Goal: Task Accomplishment & Management: Use online tool/utility

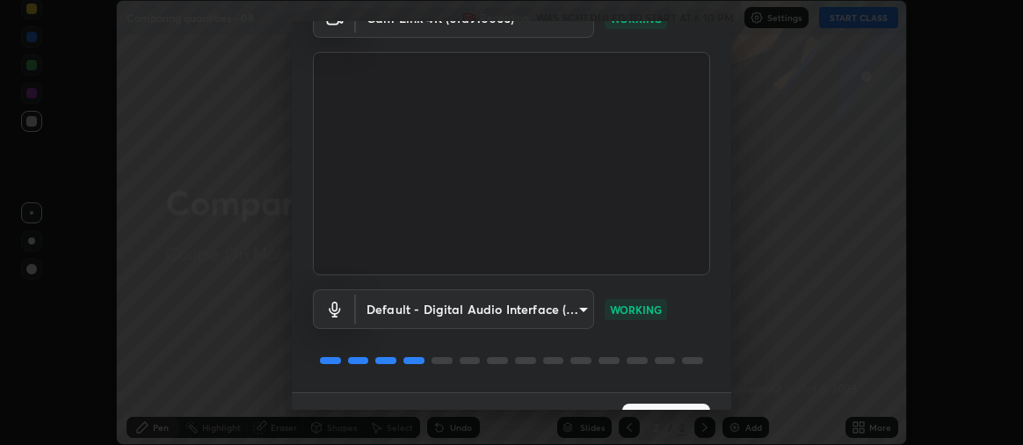
scroll to position [131, 0]
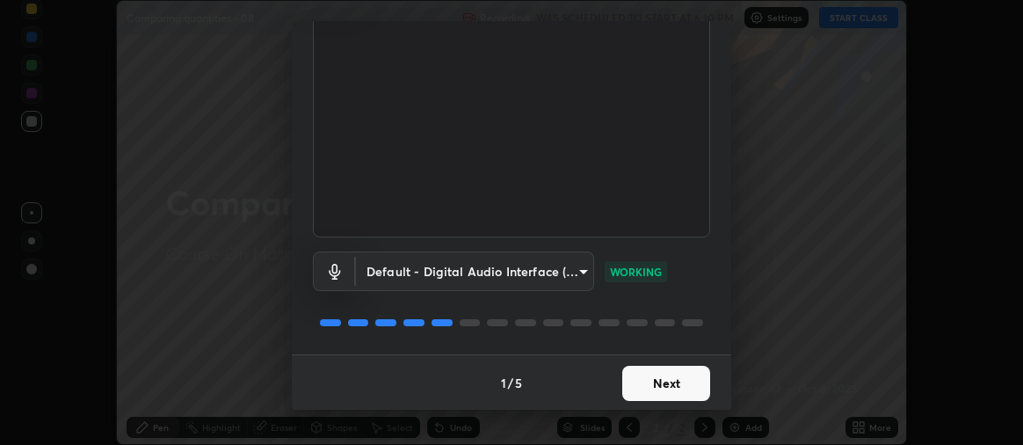
click at [649, 382] on button "Next" at bounding box center [666, 382] width 88 height 35
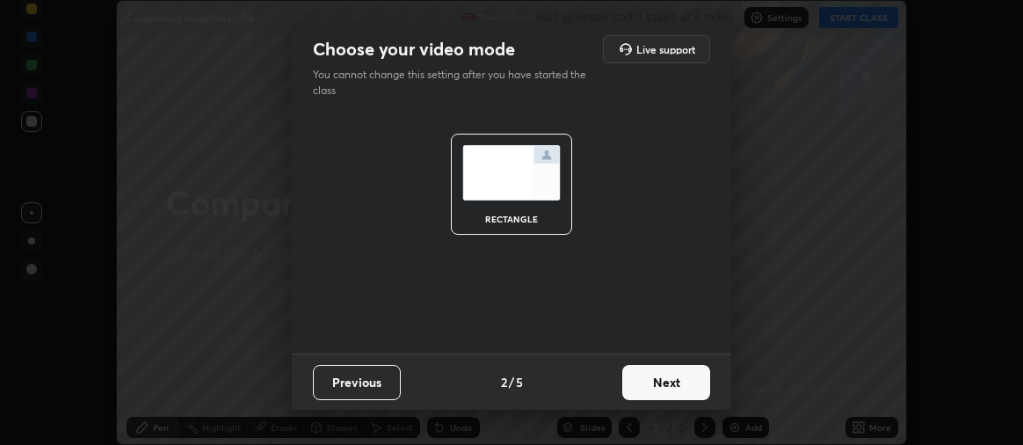
click at [660, 381] on button "Next" at bounding box center [666, 382] width 88 height 35
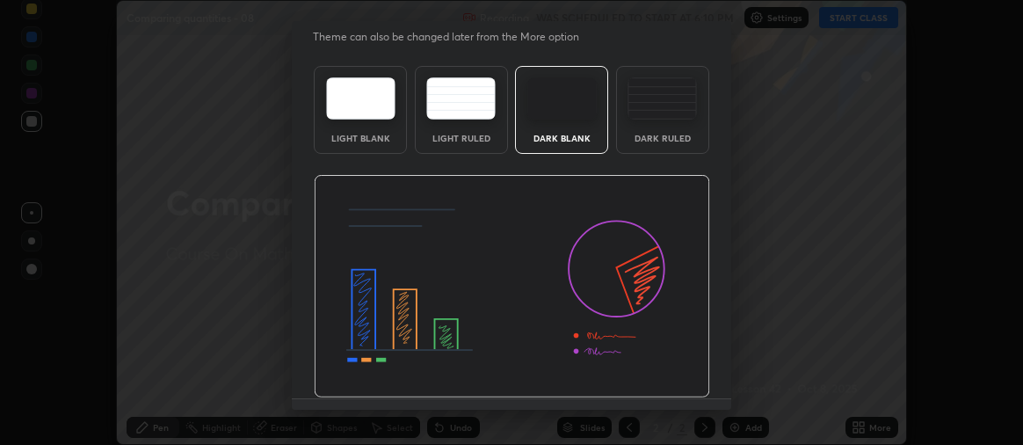
scroll to position [82, 0]
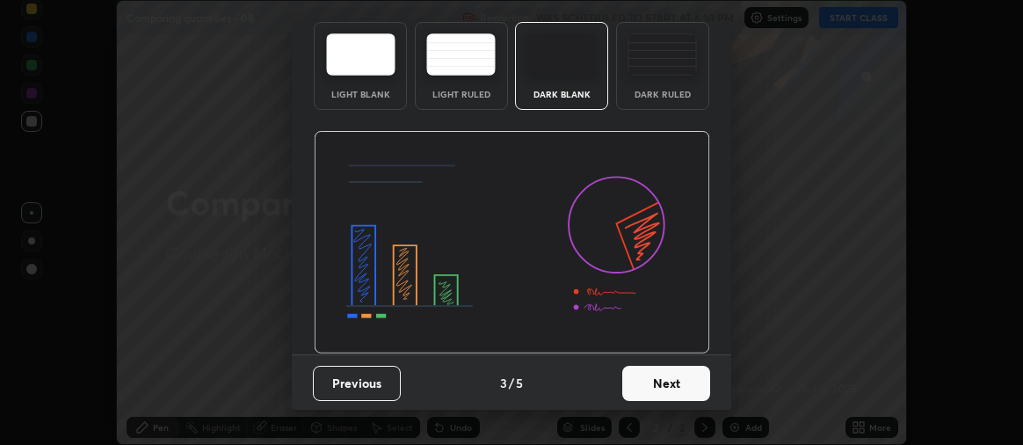
click at [655, 387] on button "Next" at bounding box center [666, 382] width 88 height 35
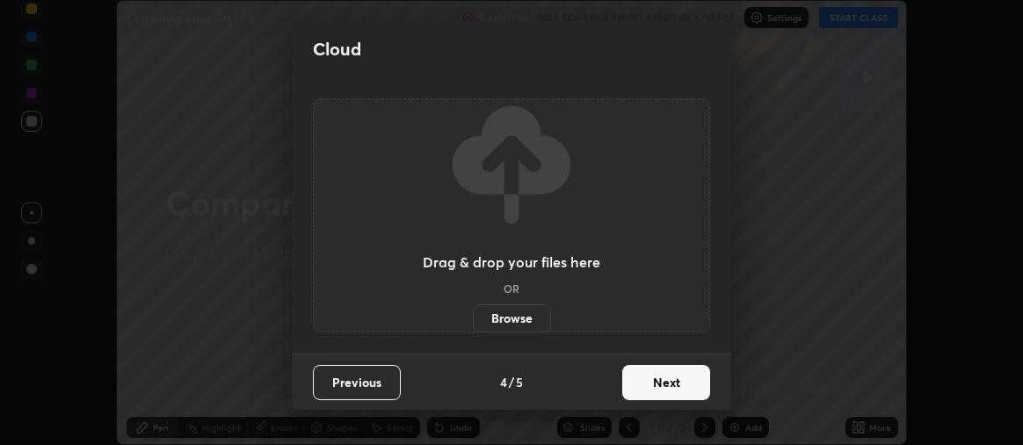
click at [673, 389] on button "Next" at bounding box center [666, 382] width 88 height 35
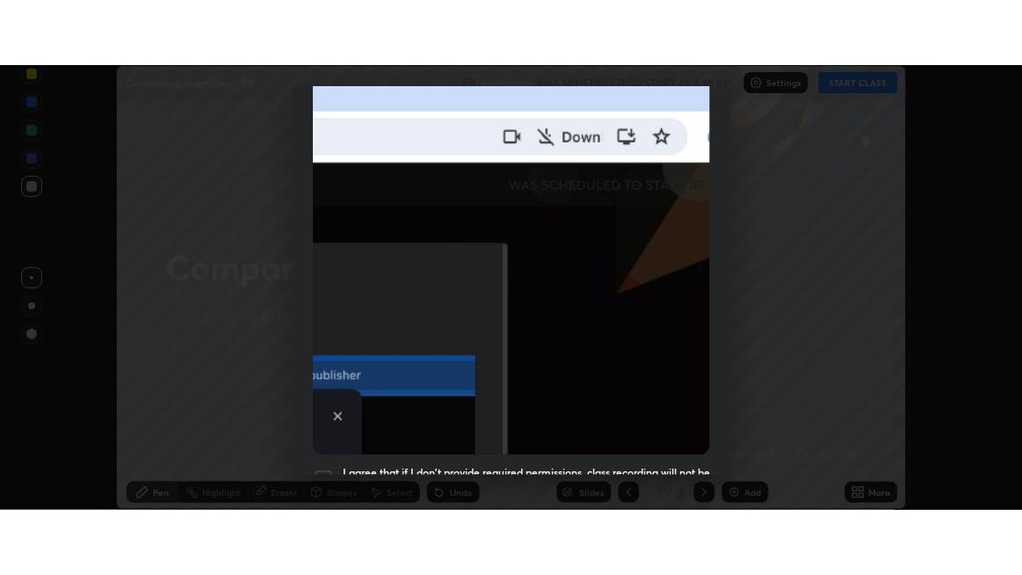
scroll to position [489, 0]
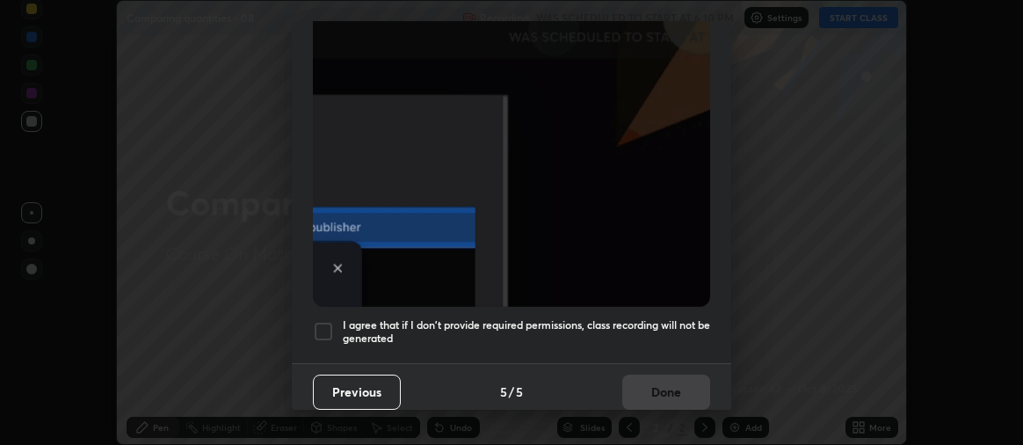
click at [331, 328] on div at bounding box center [323, 331] width 21 height 21
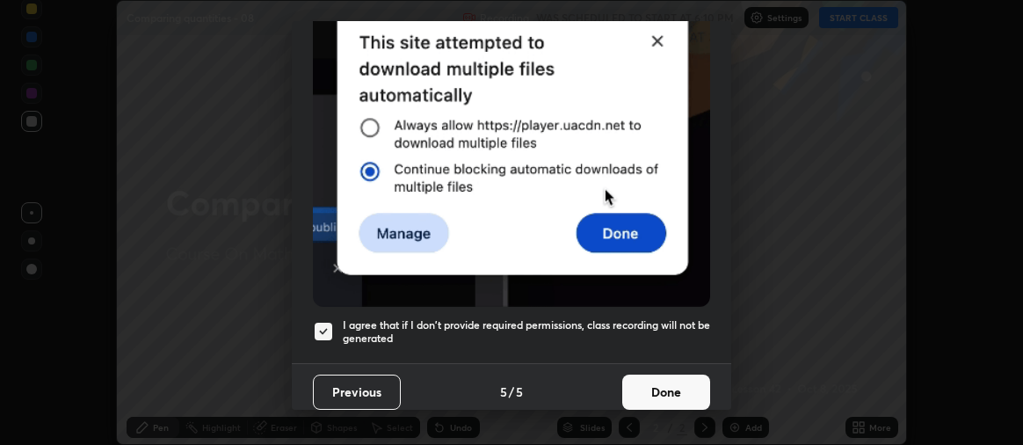
click at [656, 382] on button "Done" at bounding box center [666, 391] width 88 height 35
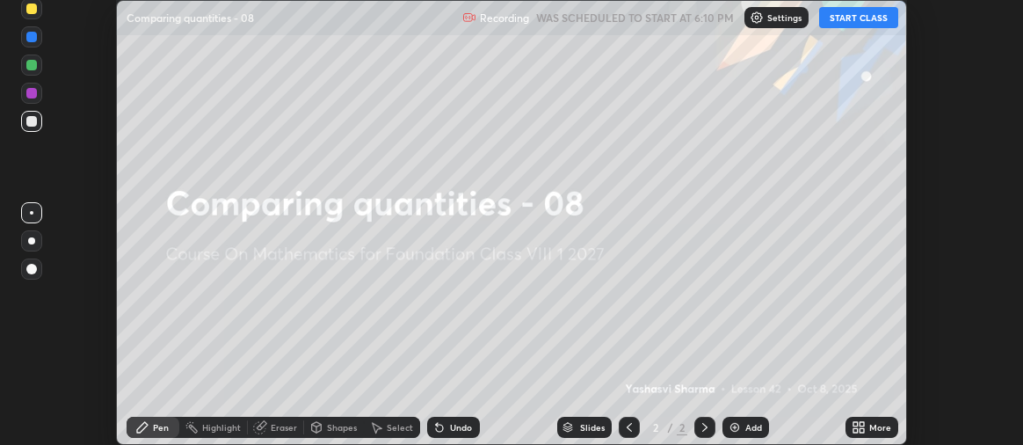
click at [868, 20] on button "START CLASS" at bounding box center [858, 17] width 79 height 21
click at [745, 426] on div "Add" at bounding box center [753, 427] width 17 height 9
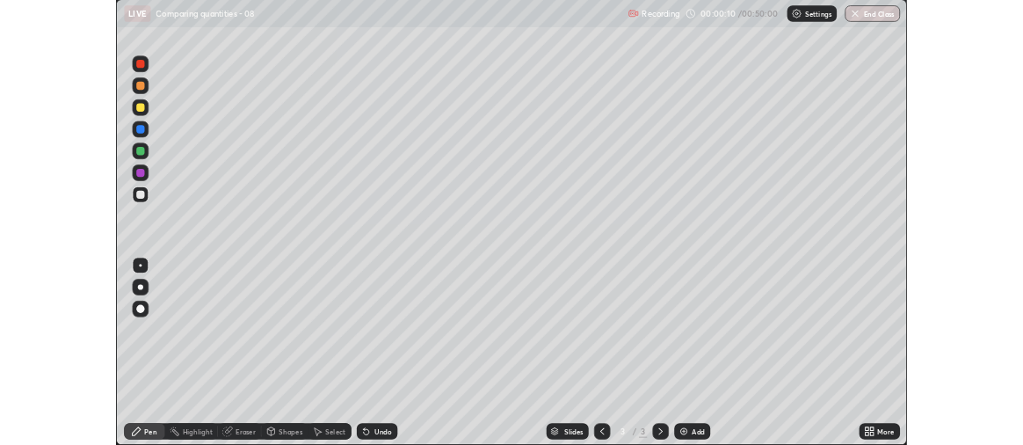
scroll to position [575, 1022]
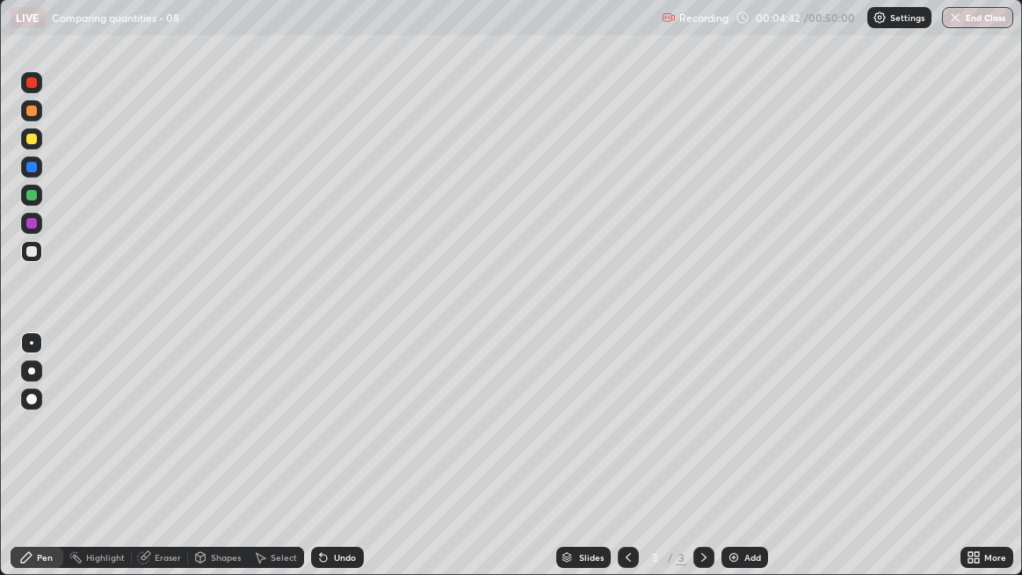
click at [174, 444] on div "Eraser" at bounding box center [168, 557] width 26 height 9
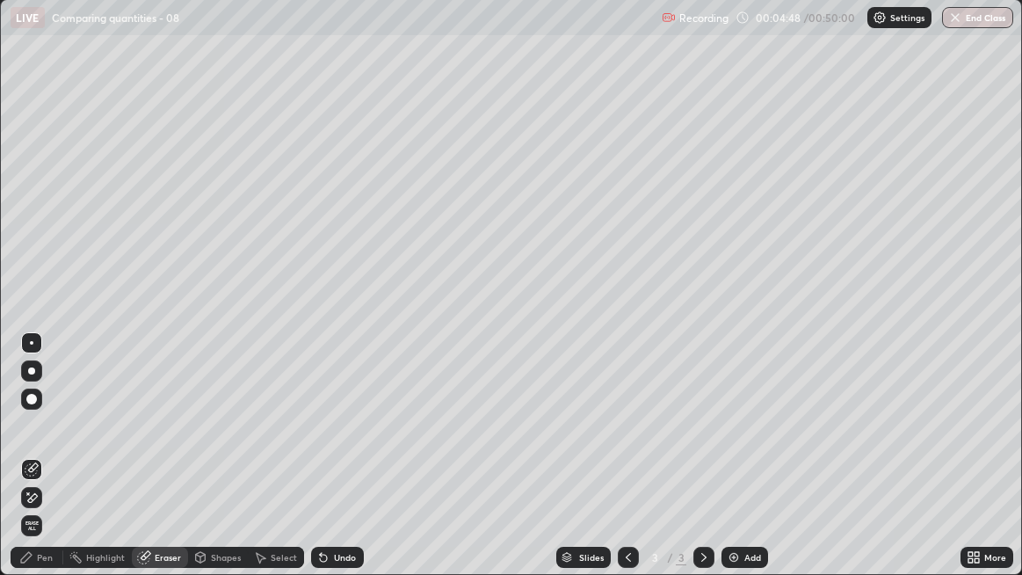
click at [50, 444] on div "Pen" at bounding box center [45, 557] width 16 height 9
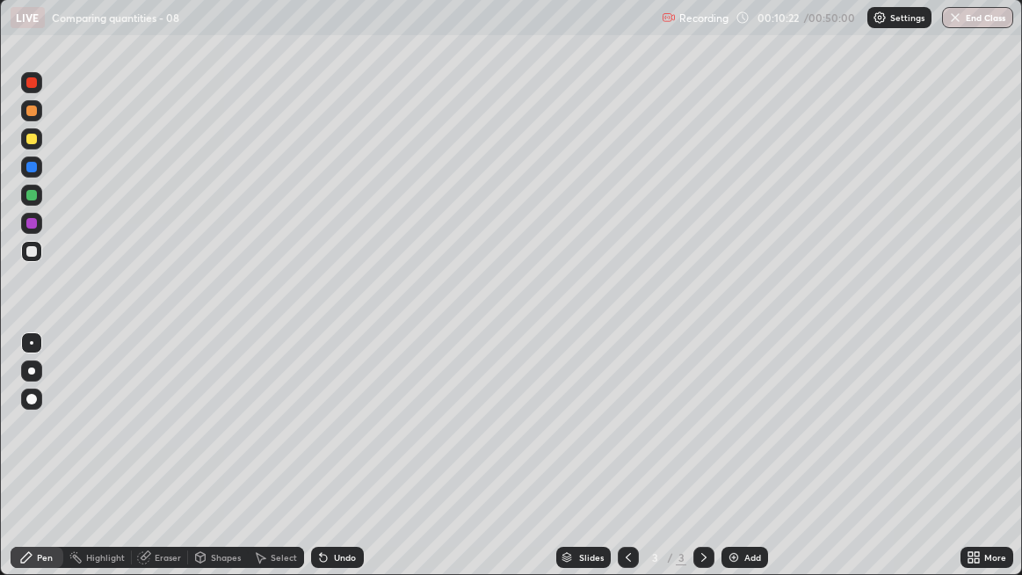
click at [843, 444] on div "Slides 3 / 3 Add" at bounding box center [662, 556] width 597 height 35
click at [740, 444] on div "Add" at bounding box center [744, 556] width 47 height 21
click at [345, 444] on div "Undo" at bounding box center [345, 557] width 22 height 9
click at [338, 444] on div "Undo" at bounding box center [345, 557] width 22 height 9
click at [333, 444] on div "Undo" at bounding box center [337, 556] width 53 height 21
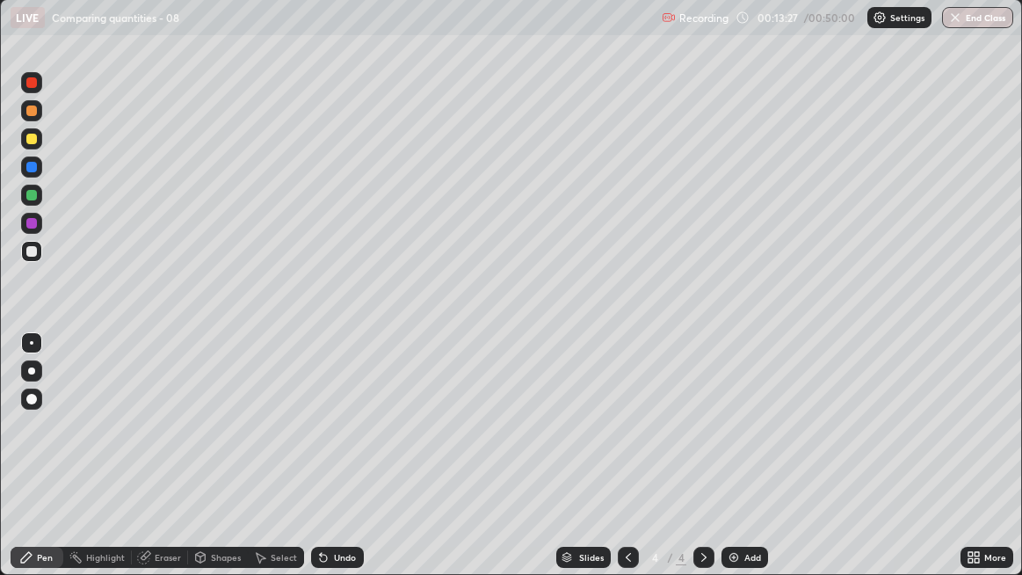
click at [152, 444] on div "Eraser" at bounding box center [160, 556] width 56 height 21
click at [162, 444] on div "Eraser" at bounding box center [160, 556] width 56 height 21
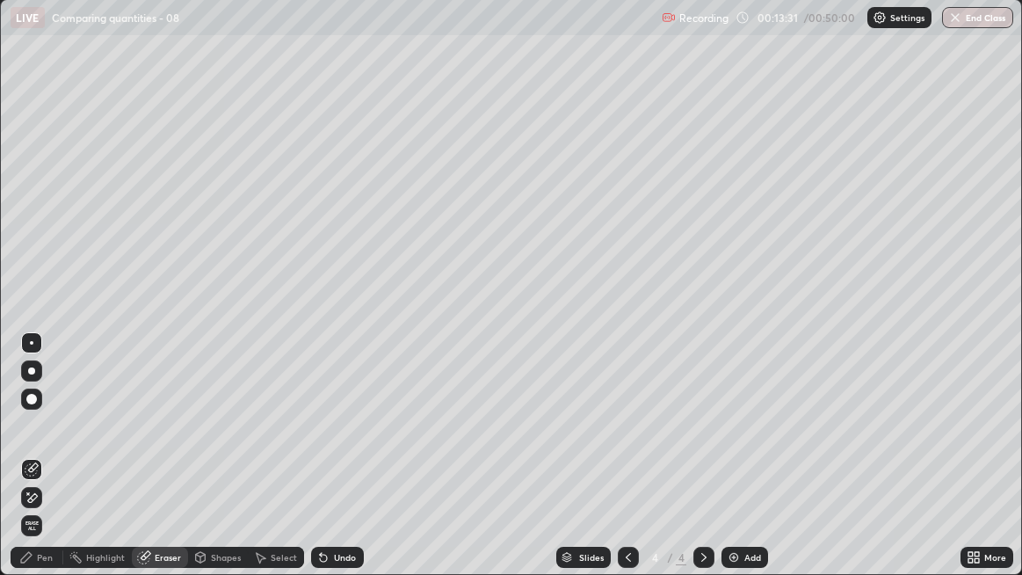
click at [42, 444] on div "Pen" at bounding box center [45, 557] width 16 height 9
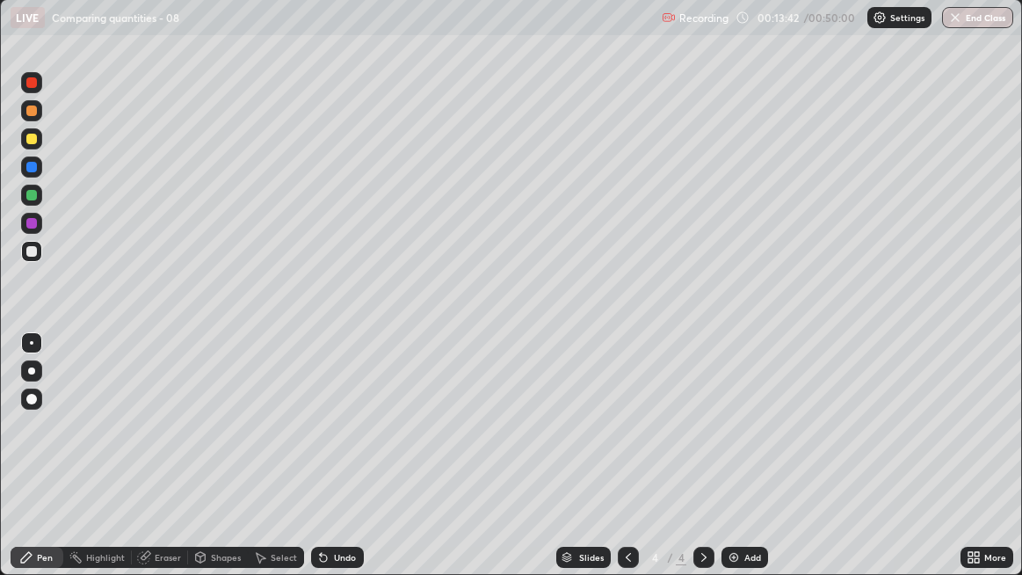
click at [163, 444] on div "Eraser" at bounding box center [168, 557] width 26 height 9
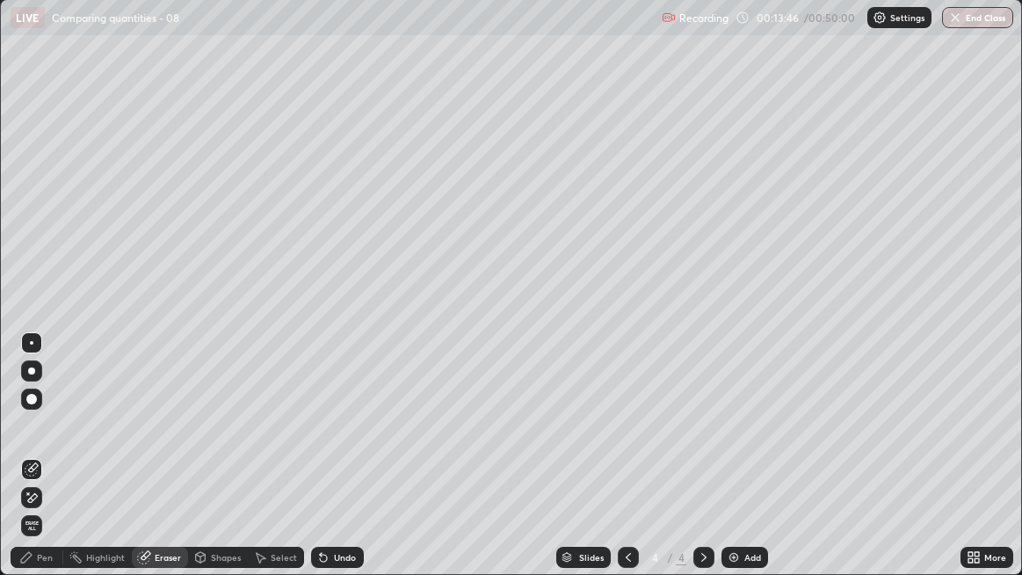
click at [39, 444] on div "Pen" at bounding box center [45, 557] width 16 height 9
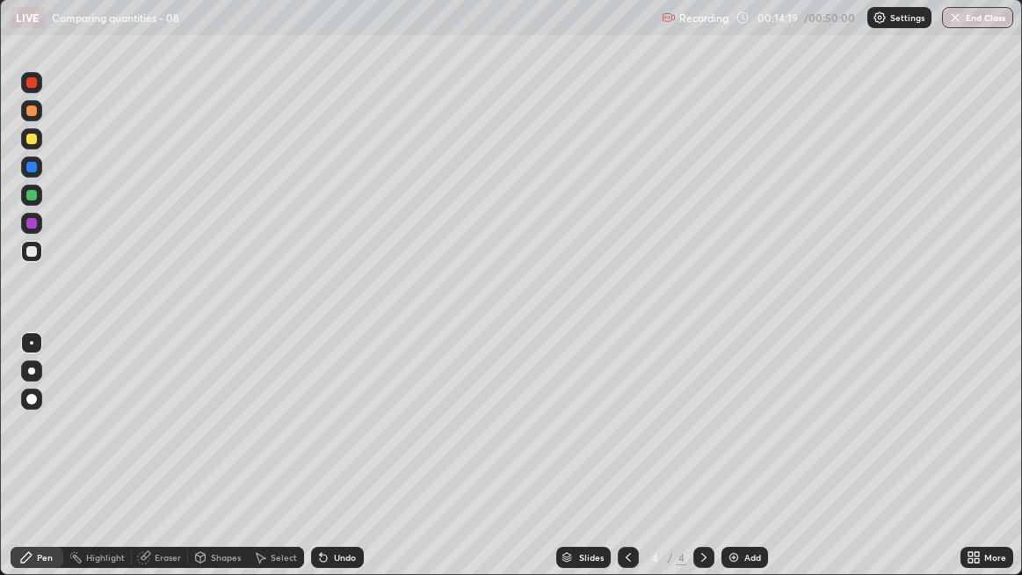
click at [329, 444] on div "Undo" at bounding box center [337, 556] width 53 height 21
click at [165, 444] on div "Eraser" at bounding box center [168, 557] width 26 height 9
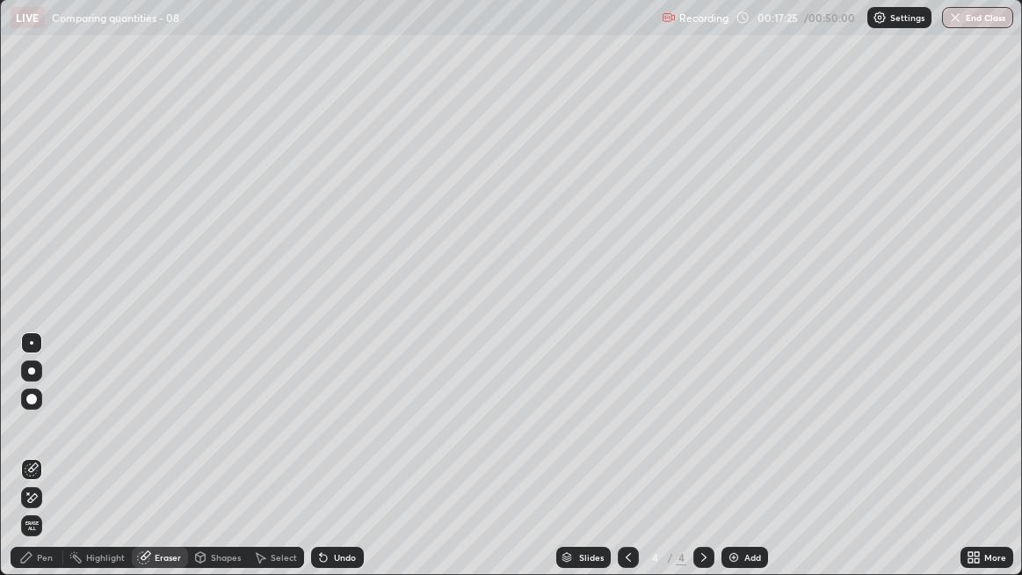
click at [41, 444] on div "Pen" at bounding box center [45, 557] width 16 height 9
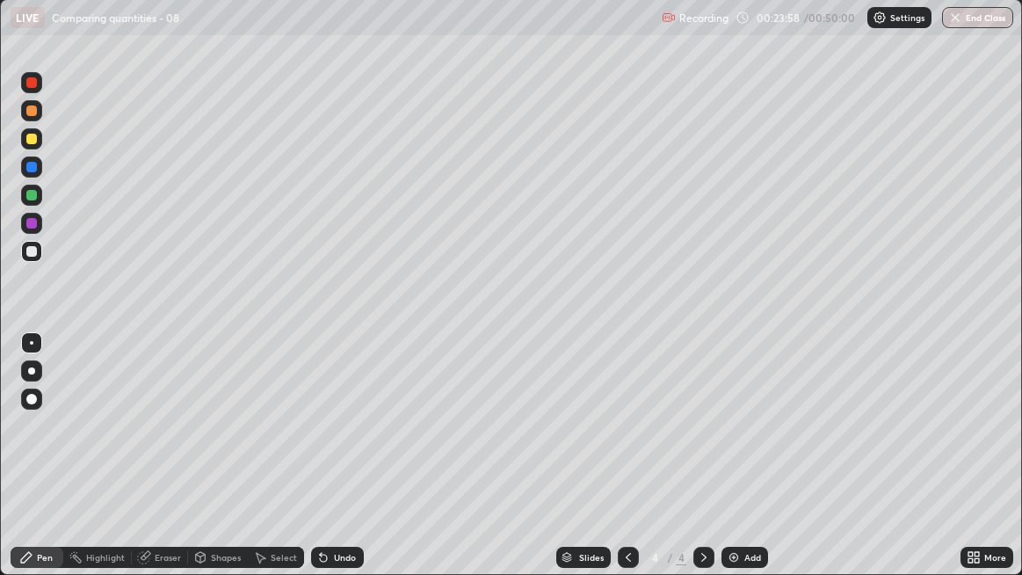
click at [724, 444] on div "Add" at bounding box center [744, 556] width 47 height 21
click at [32, 139] on div at bounding box center [31, 139] width 11 height 11
click at [155, 444] on div "Eraser" at bounding box center [160, 556] width 56 height 21
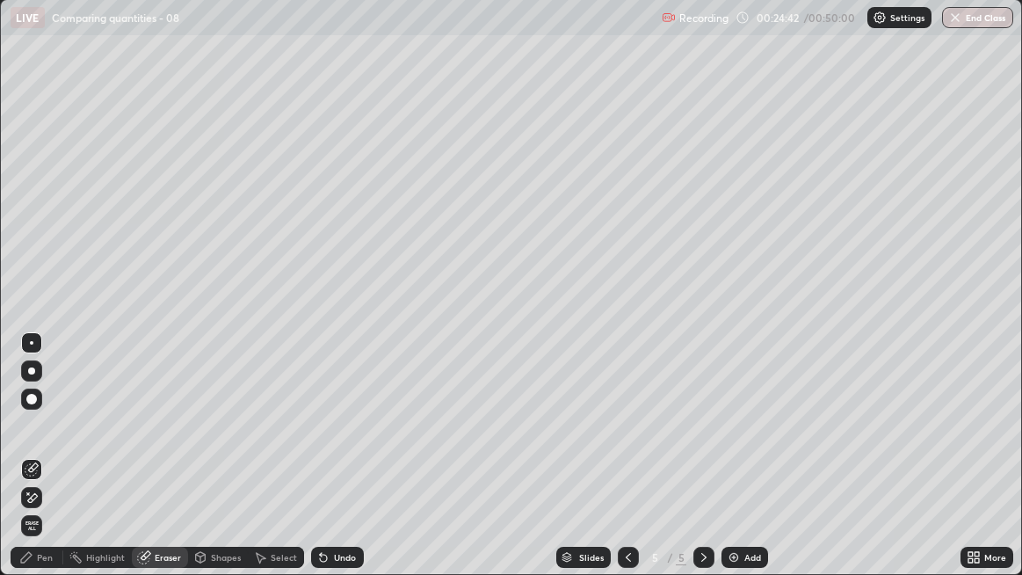
click at [42, 444] on div "Pen" at bounding box center [45, 557] width 16 height 9
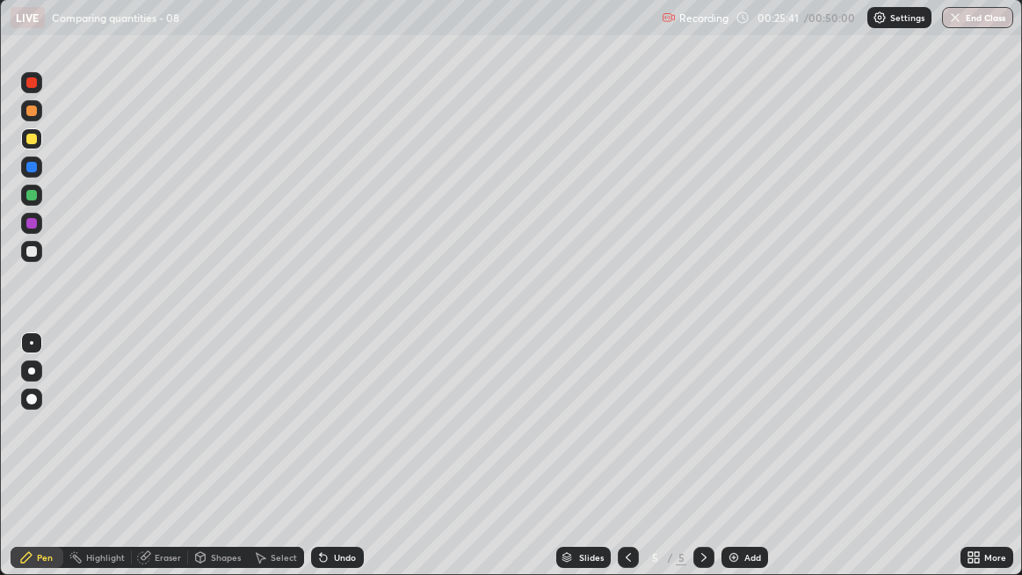
click at [333, 444] on div "Undo" at bounding box center [337, 556] width 53 height 21
click at [33, 167] on div at bounding box center [31, 167] width 11 height 11
click at [33, 139] on div at bounding box center [31, 139] width 11 height 11
click at [34, 252] on div at bounding box center [31, 251] width 11 height 11
click at [157, 444] on div "Eraser" at bounding box center [168, 557] width 26 height 9
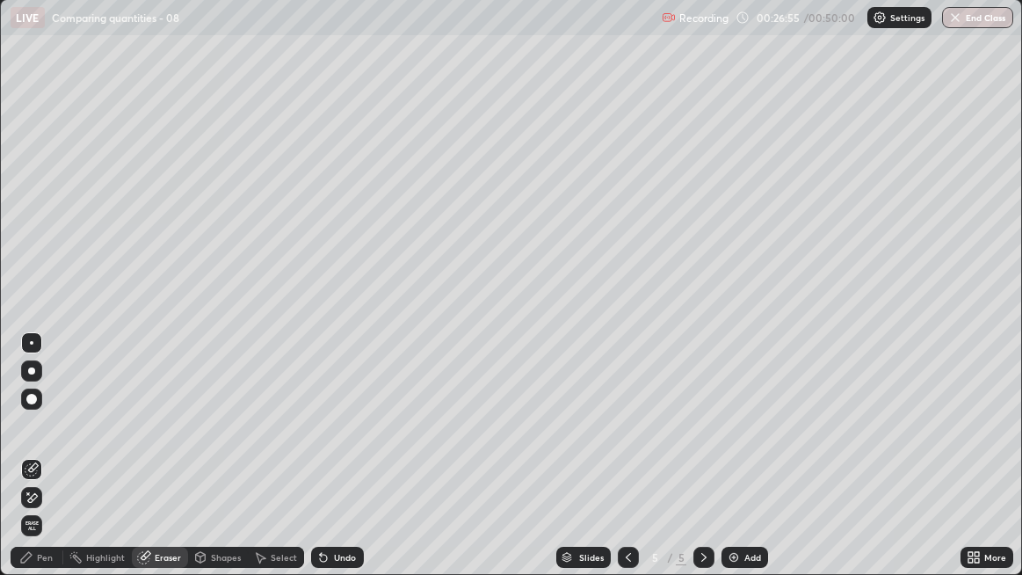
click at [40, 444] on div "Pen" at bounding box center [45, 557] width 16 height 9
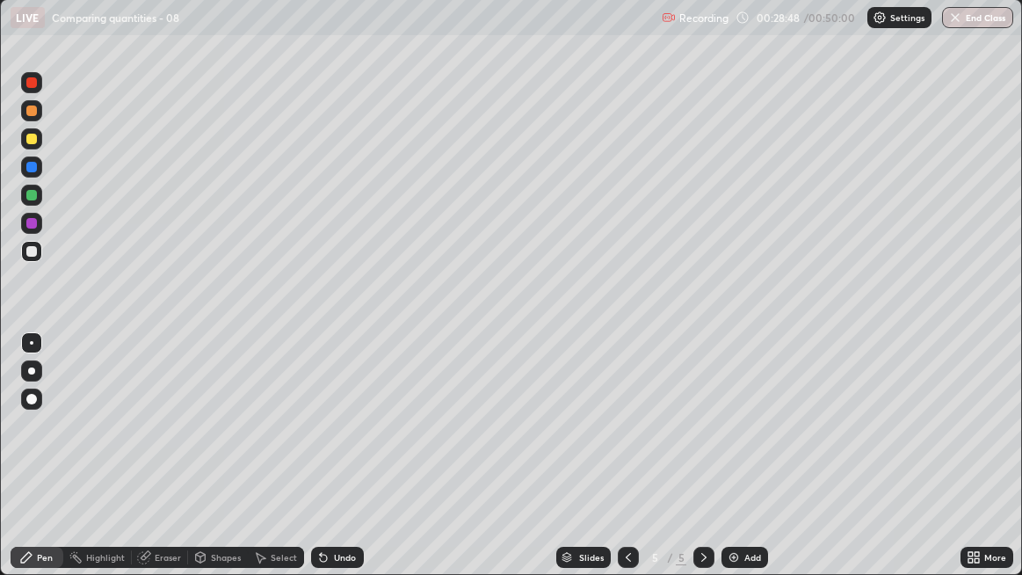
click at [330, 444] on div "Undo" at bounding box center [337, 556] width 53 height 21
click at [333, 444] on div "Undo" at bounding box center [337, 556] width 53 height 21
click at [343, 444] on div "Undo" at bounding box center [345, 557] width 22 height 9
click at [349, 444] on div "Undo" at bounding box center [345, 557] width 22 height 9
click at [348, 444] on div "Undo" at bounding box center [345, 557] width 22 height 9
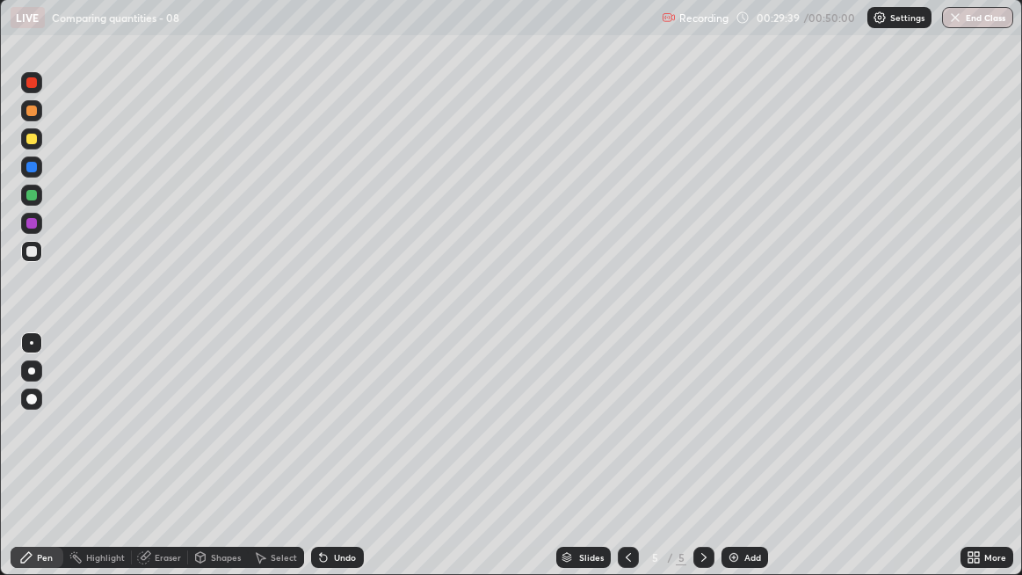
click at [346, 444] on div "Undo" at bounding box center [345, 557] width 22 height 9
click at [749, 444] on div "Add" at bounding box center [752, 557] width 17 height 9
click at [327, 444] on icon at bounding box center [323, 557] width 14 height 14
click at [330, 444] on div "Undo" at bounding box center [337, 556] width 53 height 21
click at [329, 444] on div "Undo" at bounding box center [337, 556] width 53 height 21
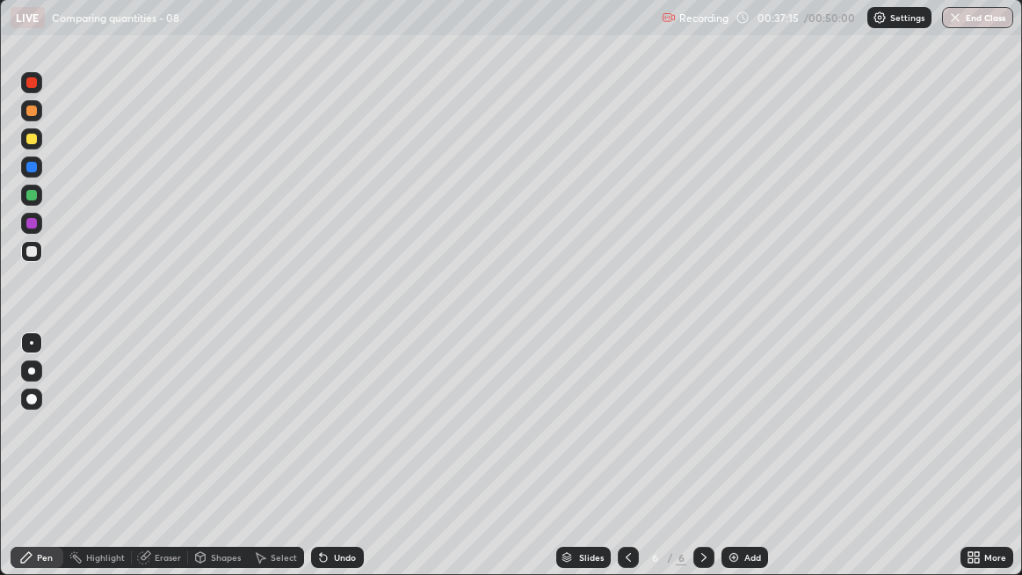
click at [337, 444] on div "Undo" at bounding box center [345, 557] width 22 height 9
click at [340, 444] on div "Undo" at bounding box center [345, 557] width 22 height 9
click at [341, 444] on div "Undo" at bounding box center [345, 557] width 22 height 9
click at [342, 444] on div "Undo" at bounding box center [337, 556] width 53 height 21
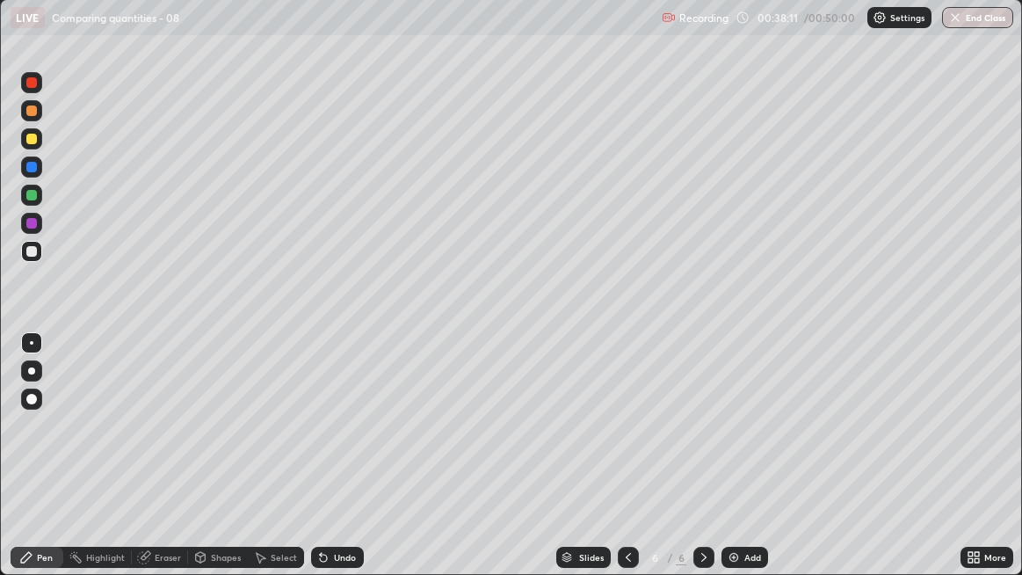
click at [179, 444] on div "Eraser" at bounding box center [168, 557] width 26 height 9
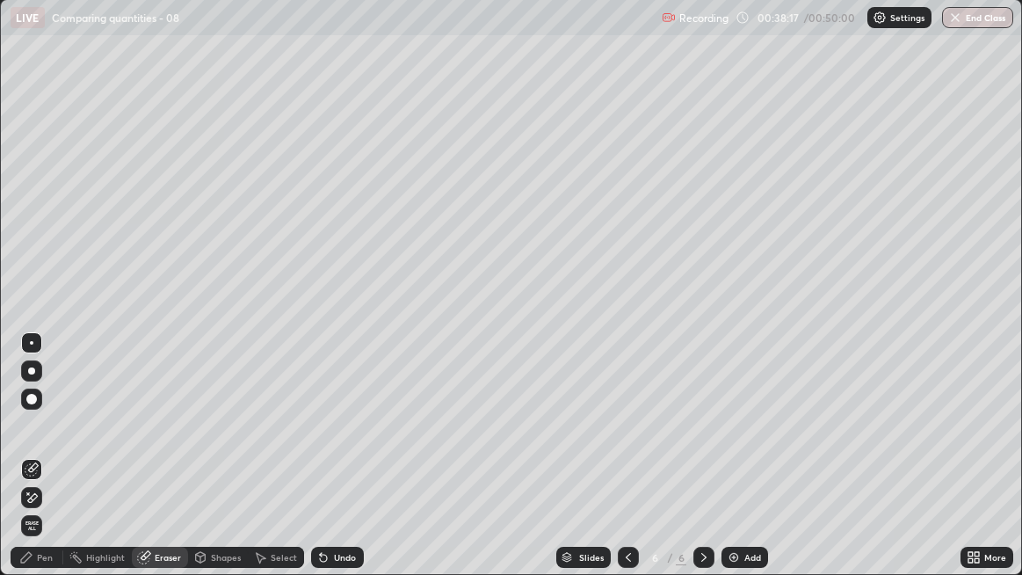
click at [53, 444] on div "Pen" at bounding box center [37, 556] width 53 height 21
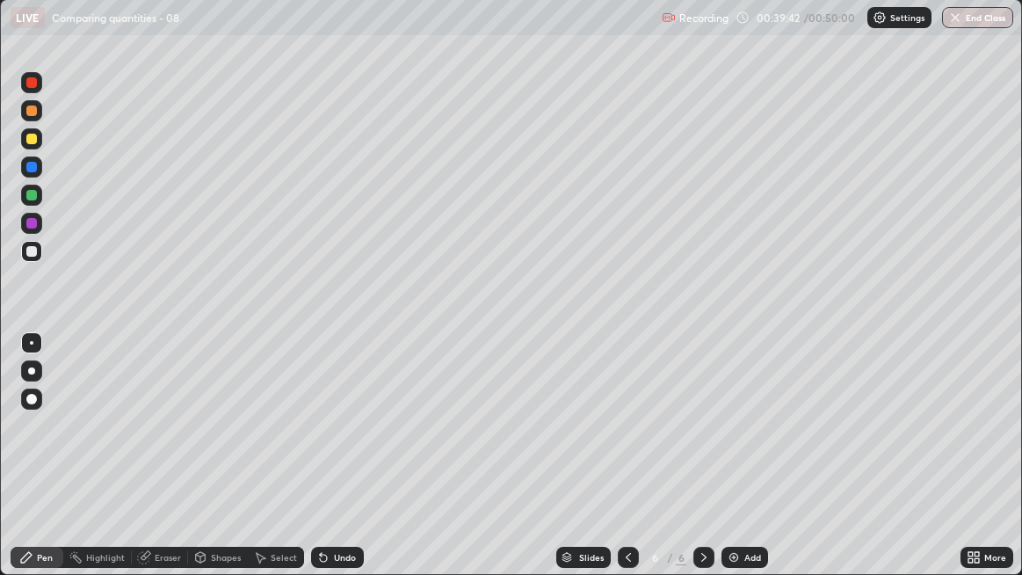
click at [102, 444] on div "Highlight" at bounding box center [105, 557] width 39 height 9
click at [29, 444] on icon at bounding box center [26, 557] width 14 height 14
click at [990, 18] on button "End Class" at bounding box center [977, 17] width 69 height 21
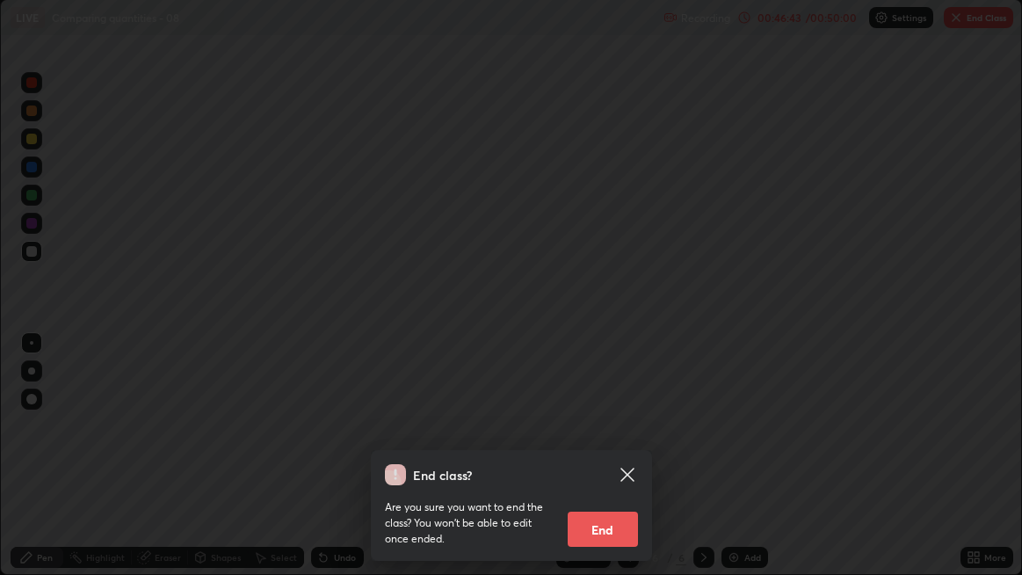
click at [612, 444] on button "End" at bounding box center [602, 528] width 70 height 35
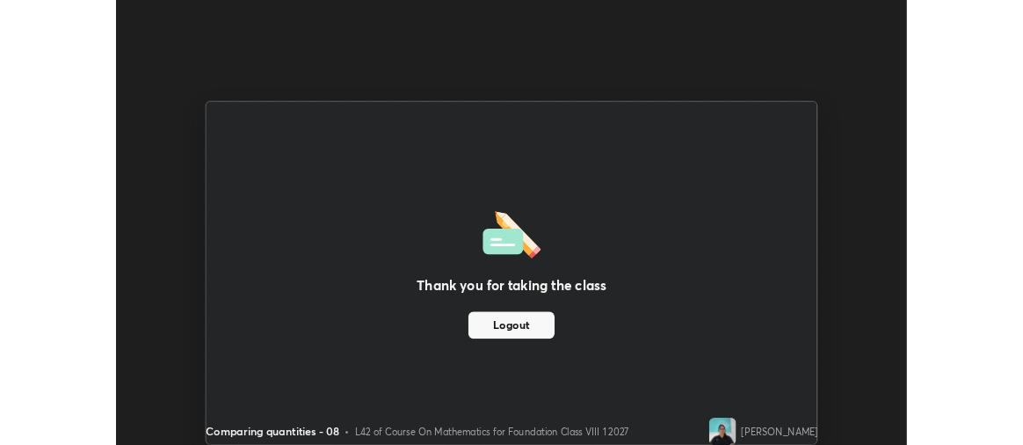
scroll to position [445, 1023]
